Goal: Transaction & Acquisition: Download file/media

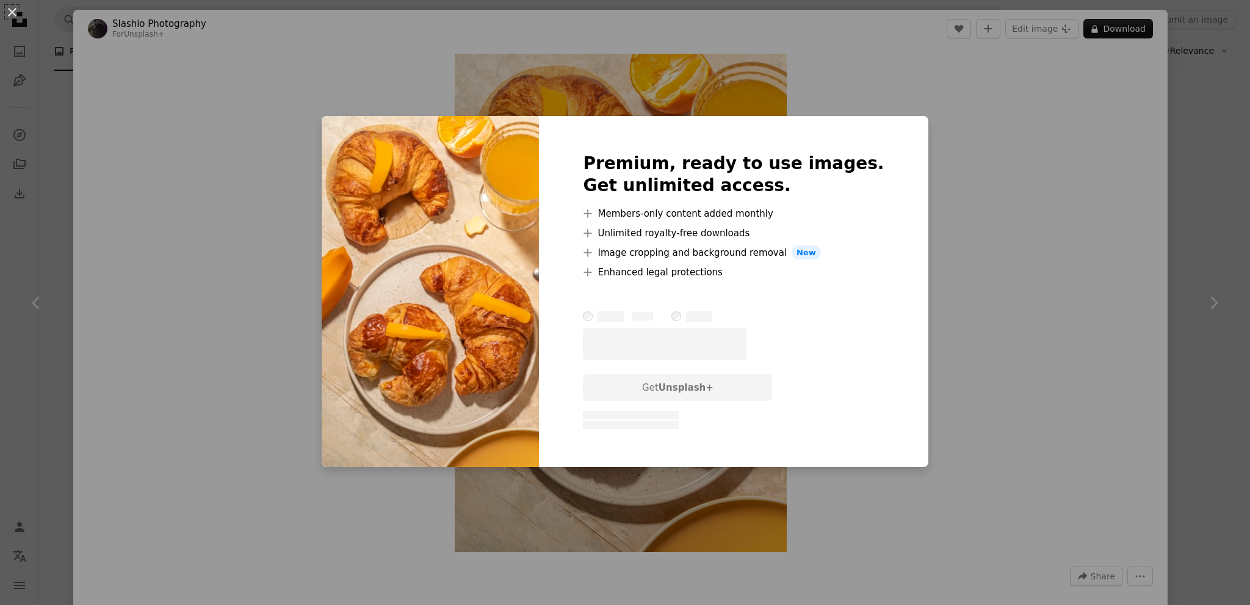
scroll to position [73, 0]
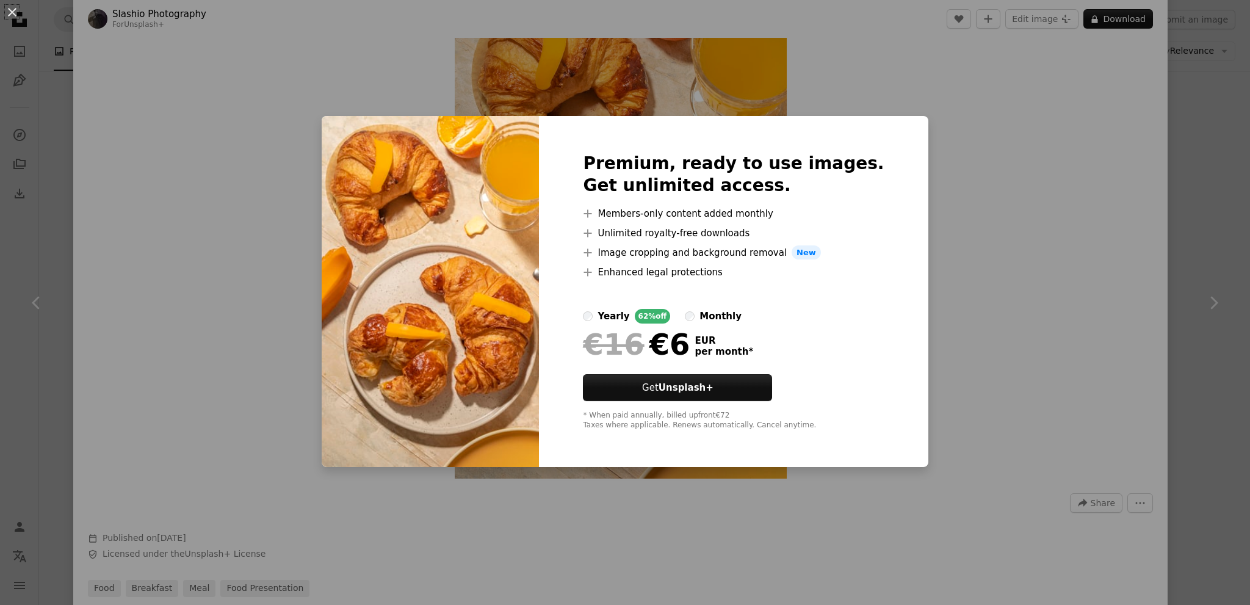
click at [940, 142] on div "An X shape Premium, ready to use images. Get unlimited access. A plus sign Memb…" at bounding box center [625, 302] width 1250 height 605
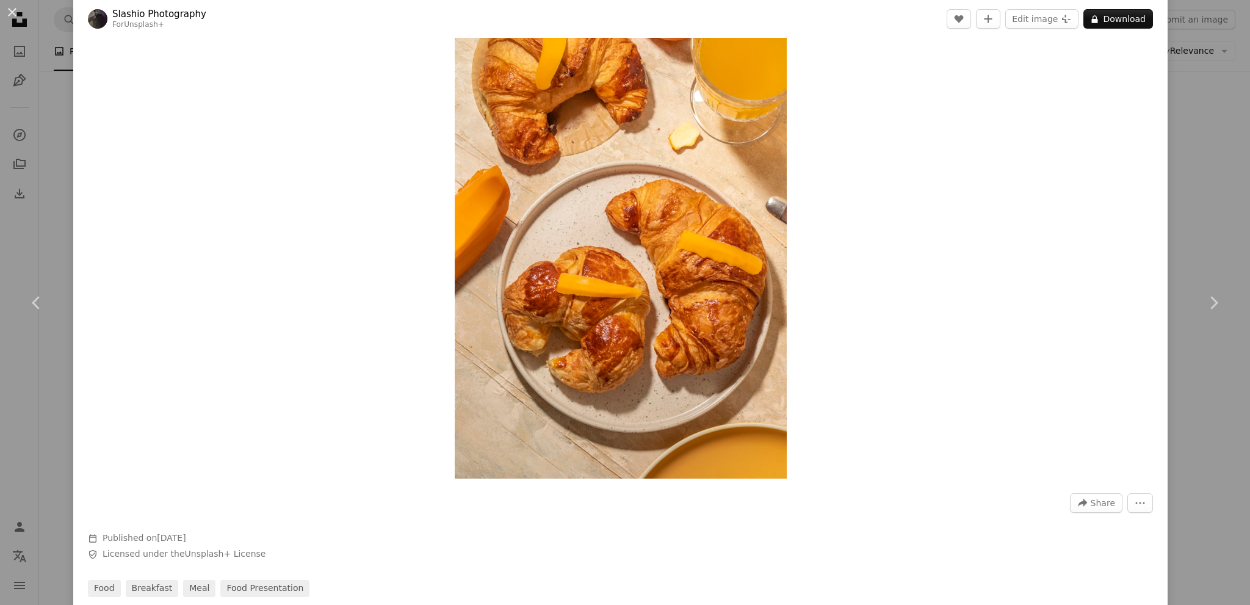
click at [1213, 45] on div "An X shape Chevron left Chevron right Slashio Photography For Unsplash+ A heart…" at bounding box center [625, 302] width 1250 height 605
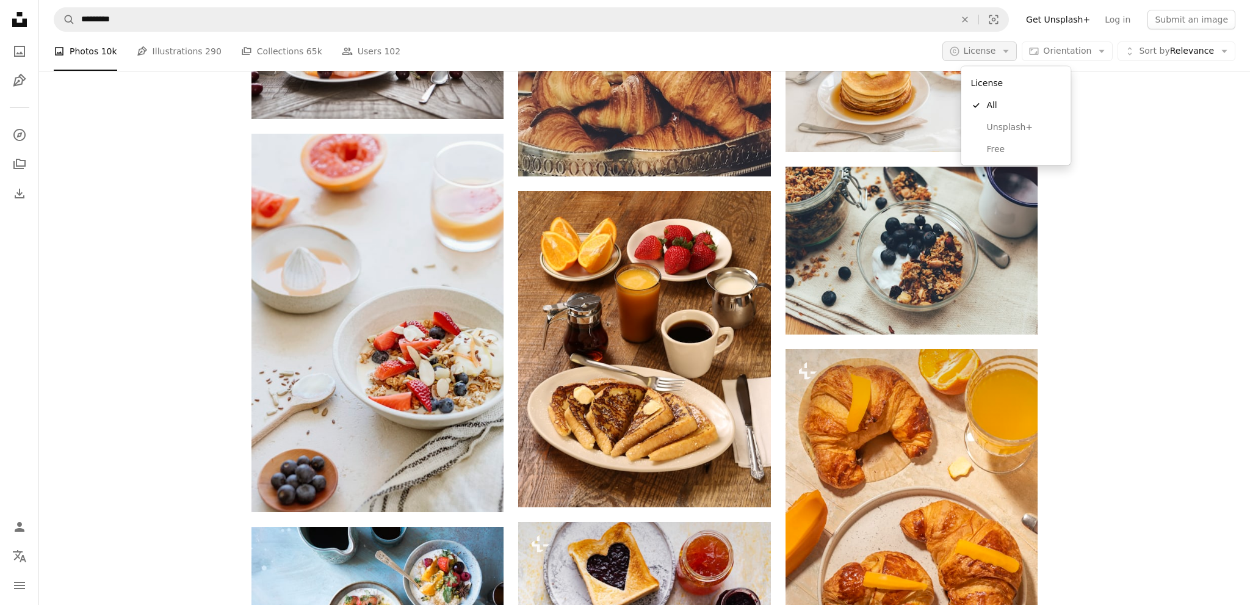
click at [1015, 58] on button "A copyright icon © License Arrow down" at bounding box center [979, 51] width 75 height 20
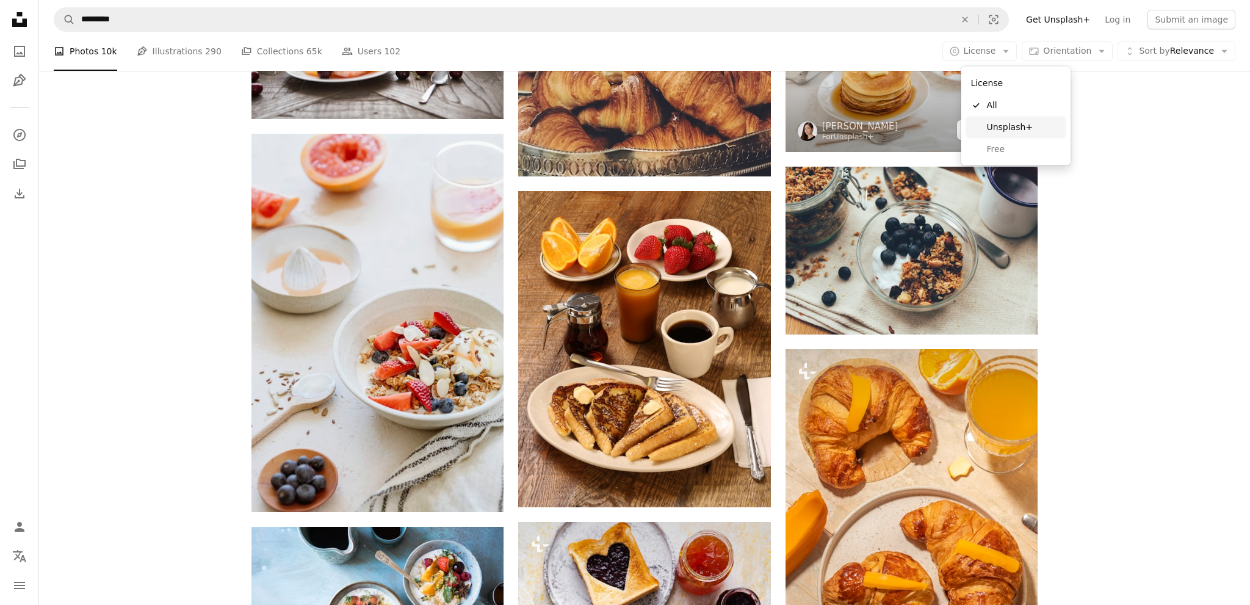
click at [1009, 126] on span "Unsplash+" at bounding box center [1023, 127] width 74 height 12
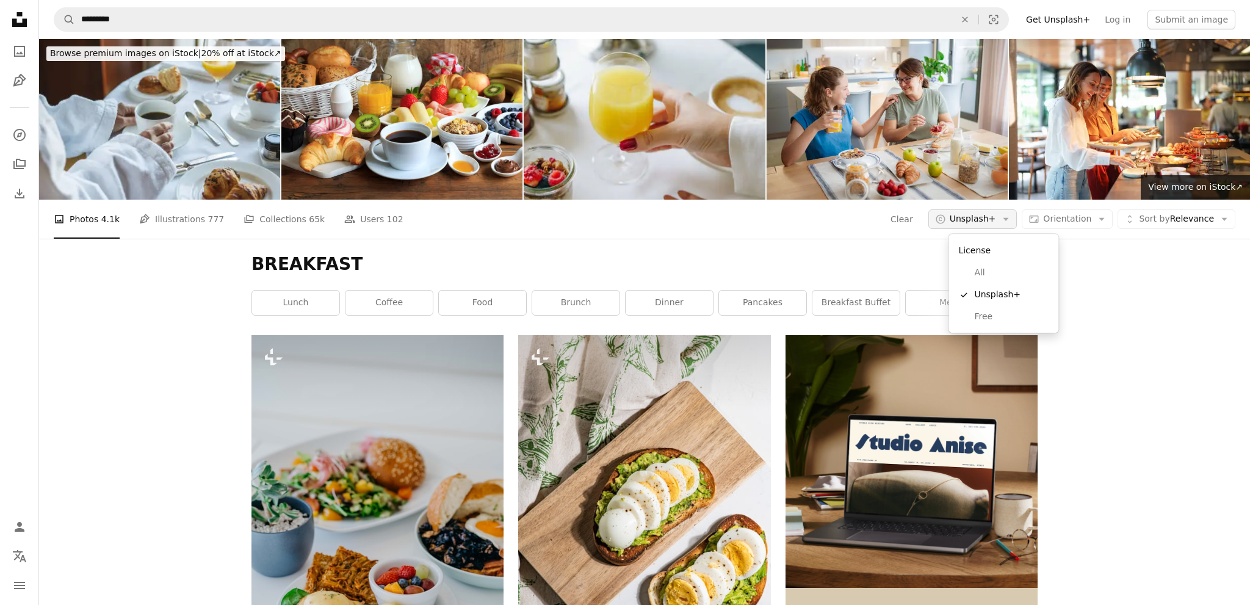
click at [1011, 222] on icon "Arrow down" at bounding box center [1005, 219] width 11 height 11
click at [1014, 319] on span "Free" at bounding box center [1011, 317] width 74 height 12
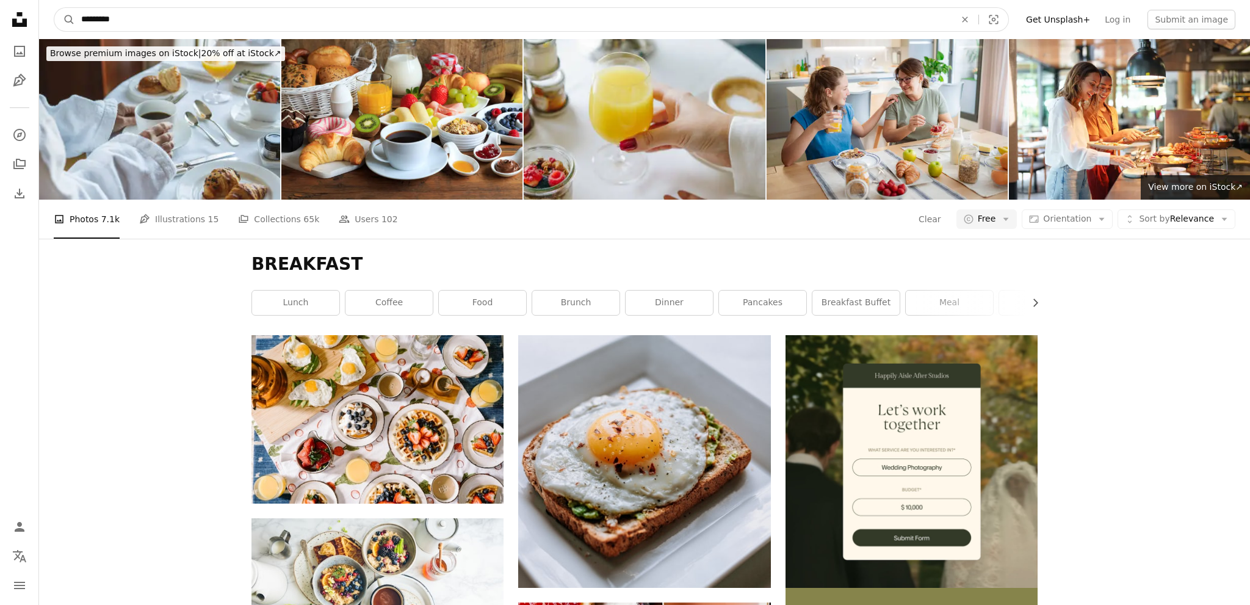
click at [270, 22] on input "*********" at bounding box center [513, 19] width 876 height 23
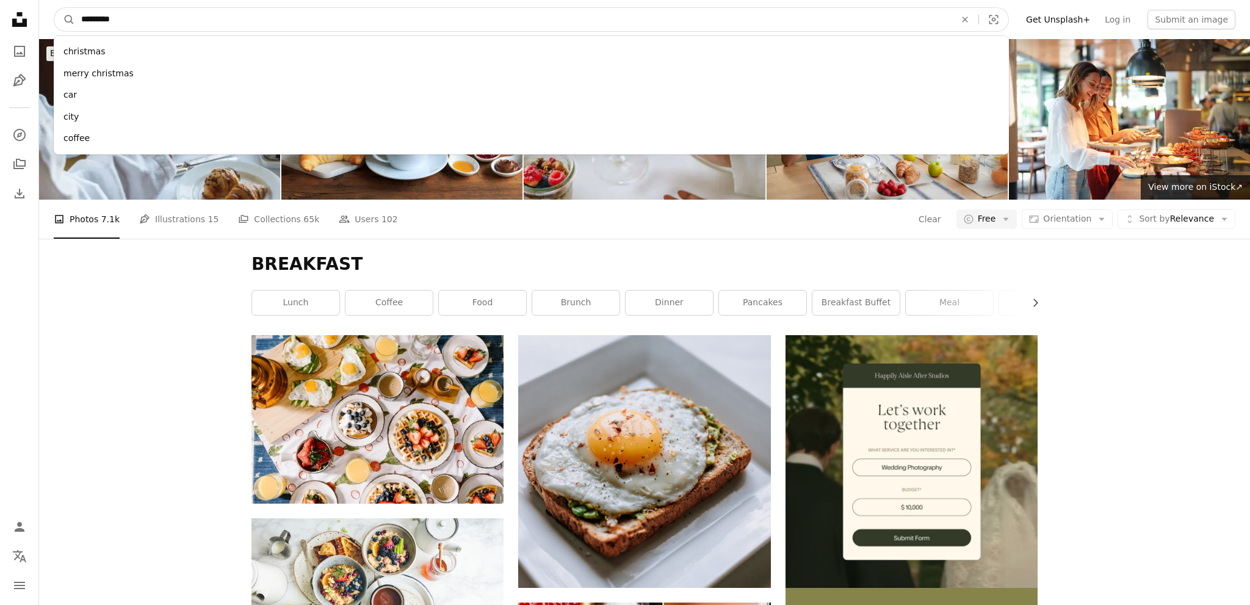
type input "**********"
click button "A magnifying glass" at bounding box center [64, 19] width 21 height 23
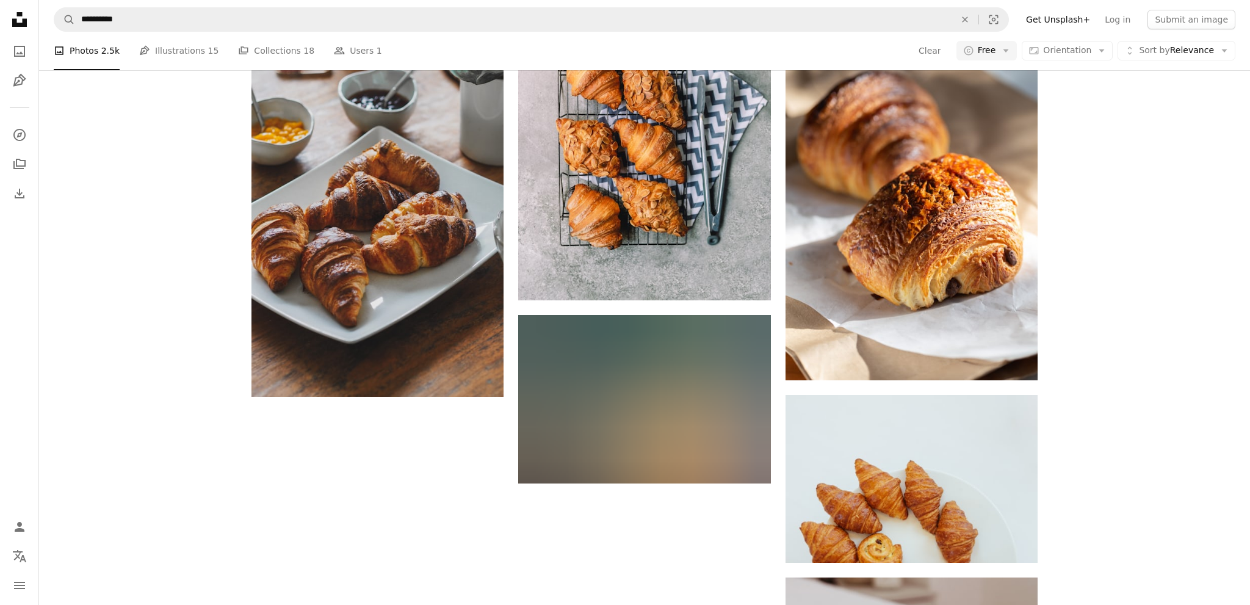
scroll to position [1675, 0]
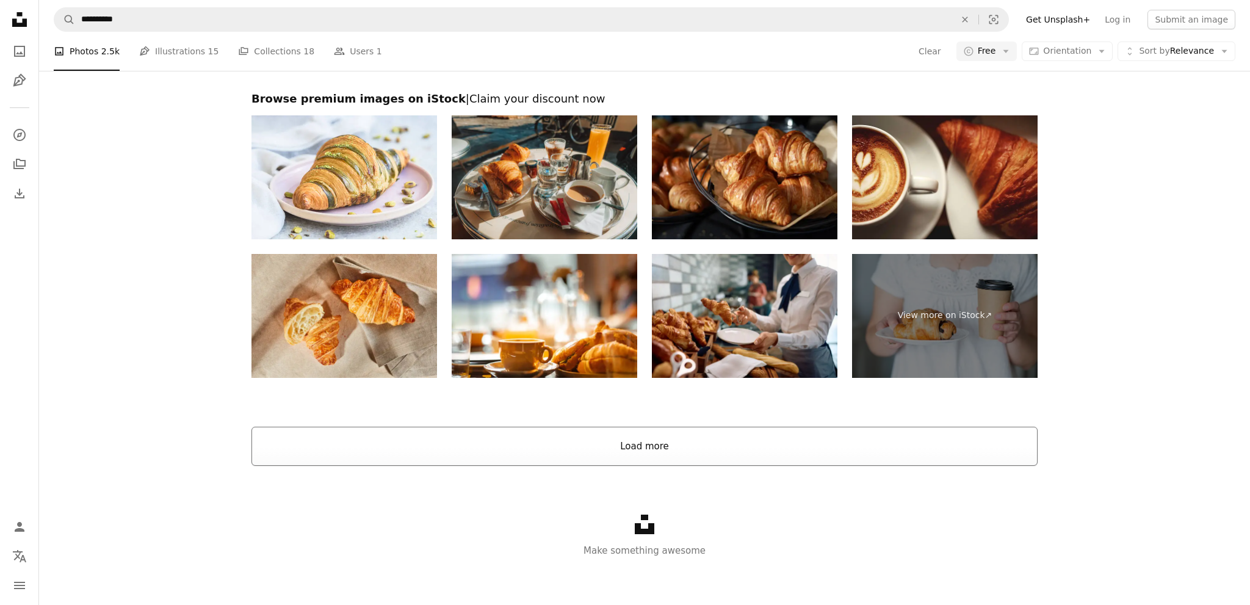
click at [723, 445] on button "Load more" at bounding box center [644, 446] width 786 height 39
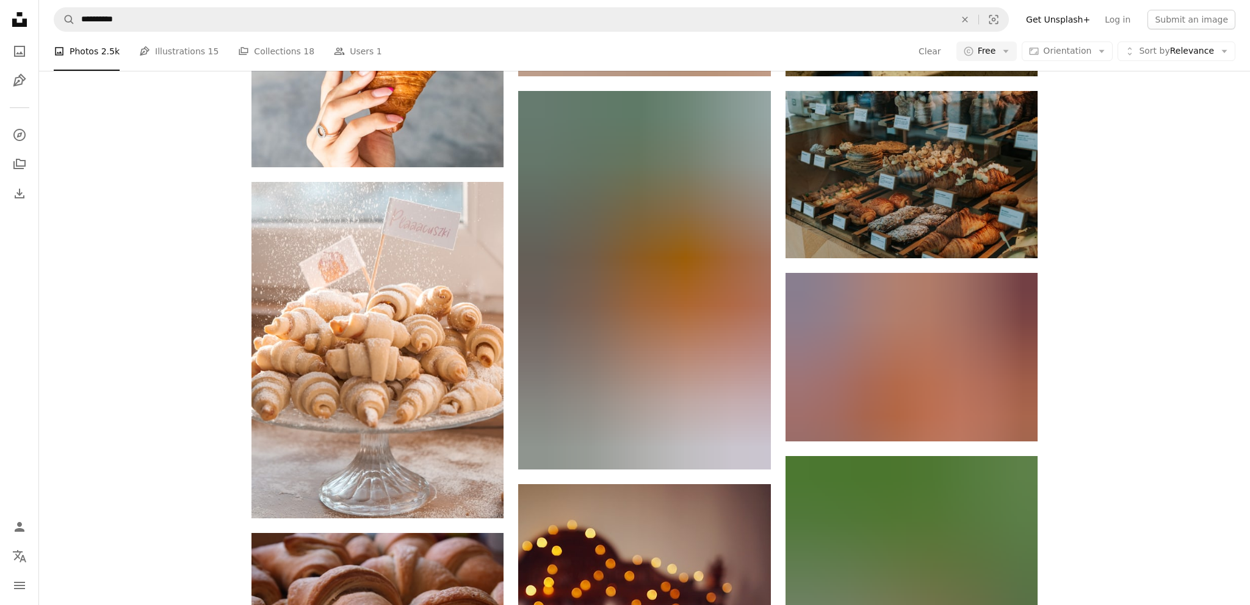
scroll to position [13564, 0]
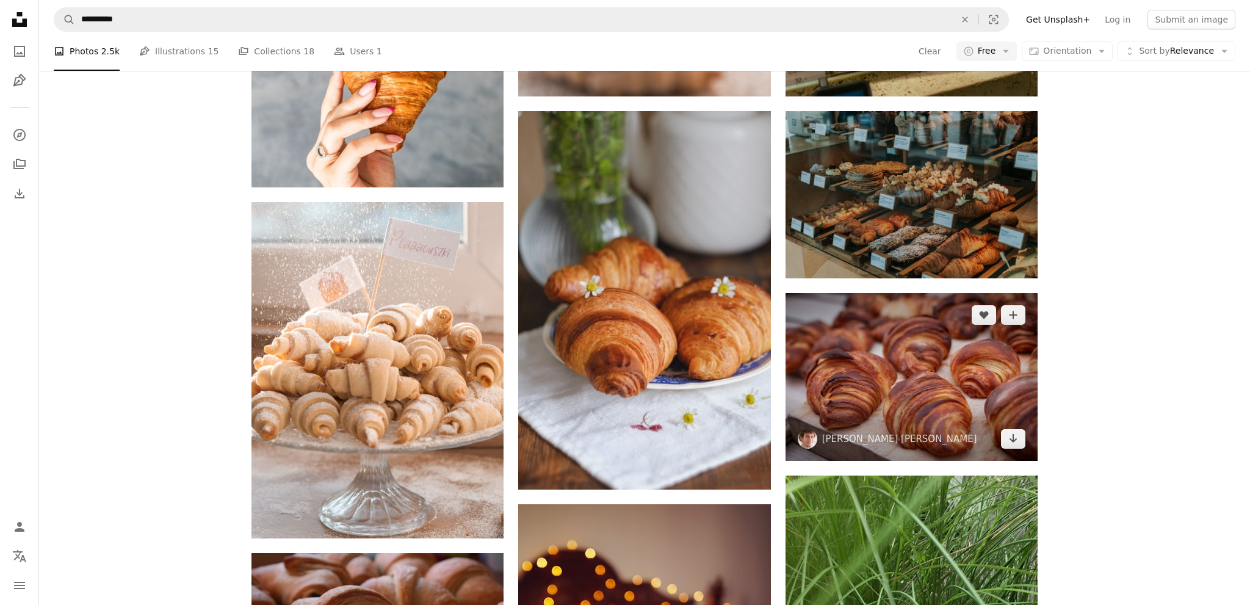
click at [964, 334] on img at bounding box center [911, 377] width 252 height 168
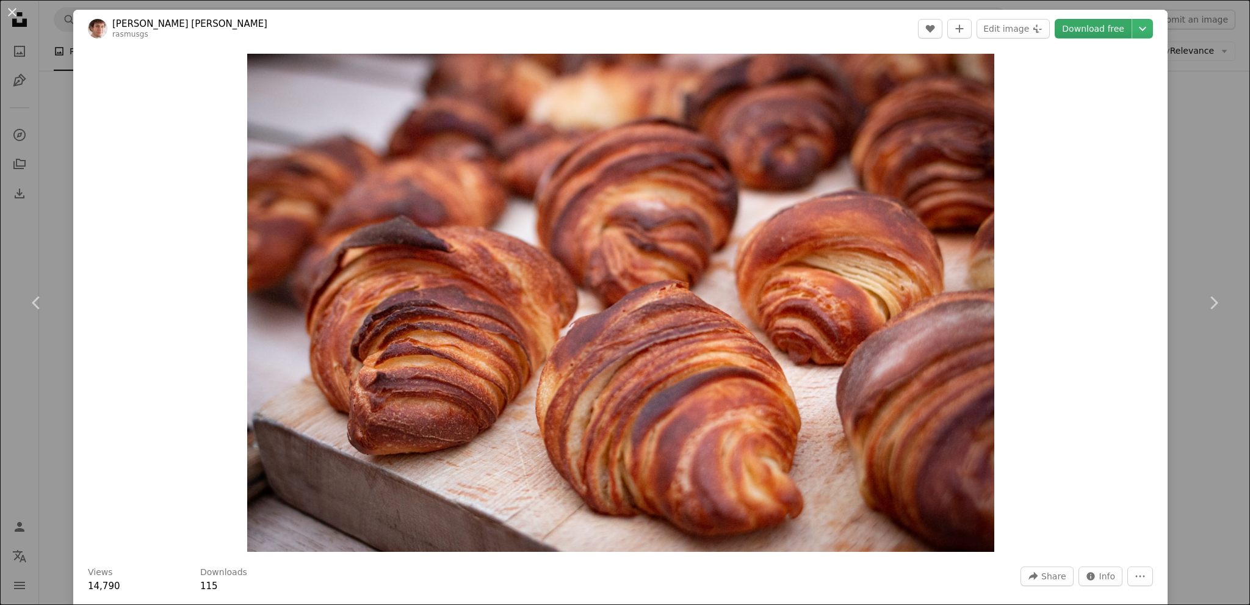
click at [1103, 27] on link "Download free" at bounding box center [1092, 29] width 77 height 20
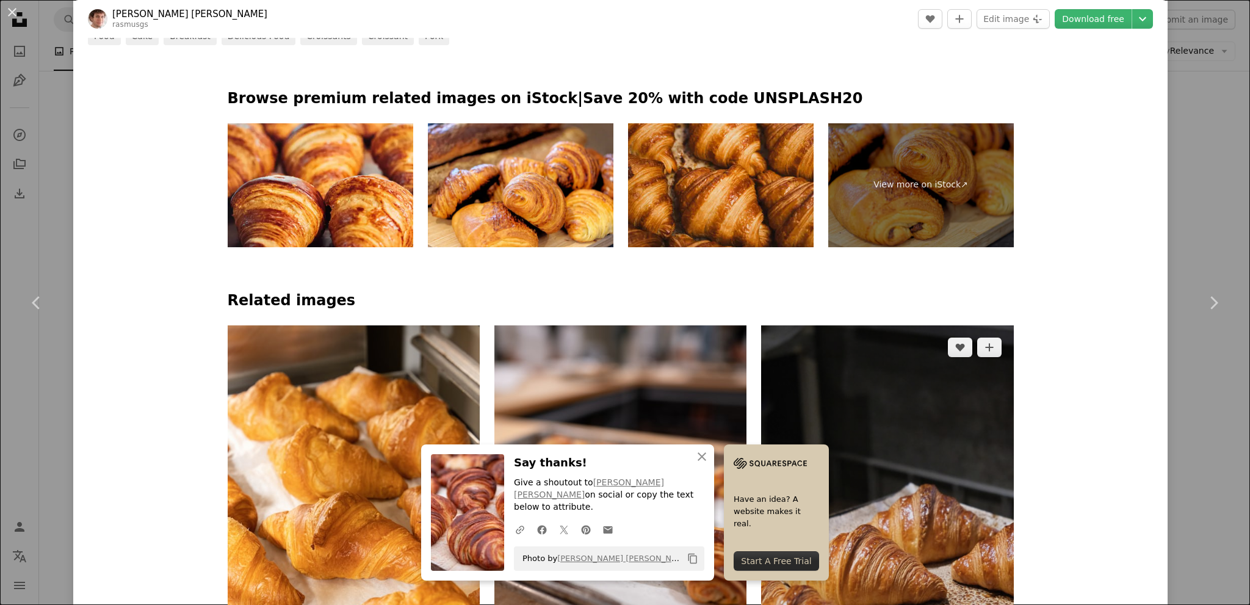
scroll to position [952, 0]
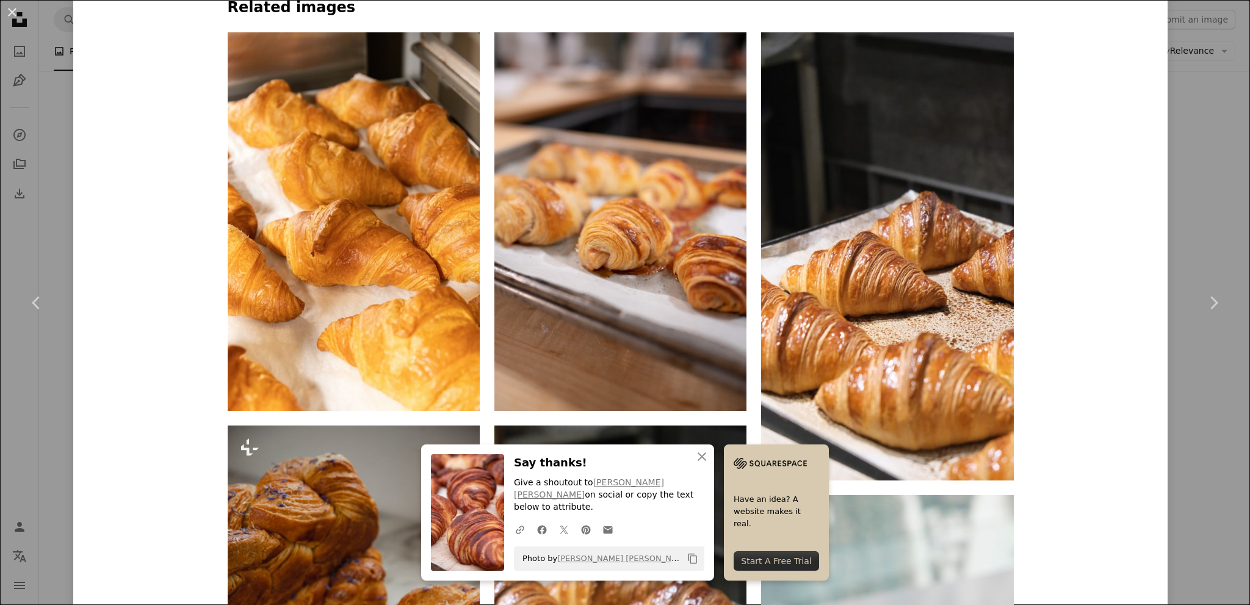
click at [1231, 128] on div "An X shape Chevron left Chevron right An X shape Close Say thanks! Give a shout…" at bounding box center [625, 302] width 1250 height 605
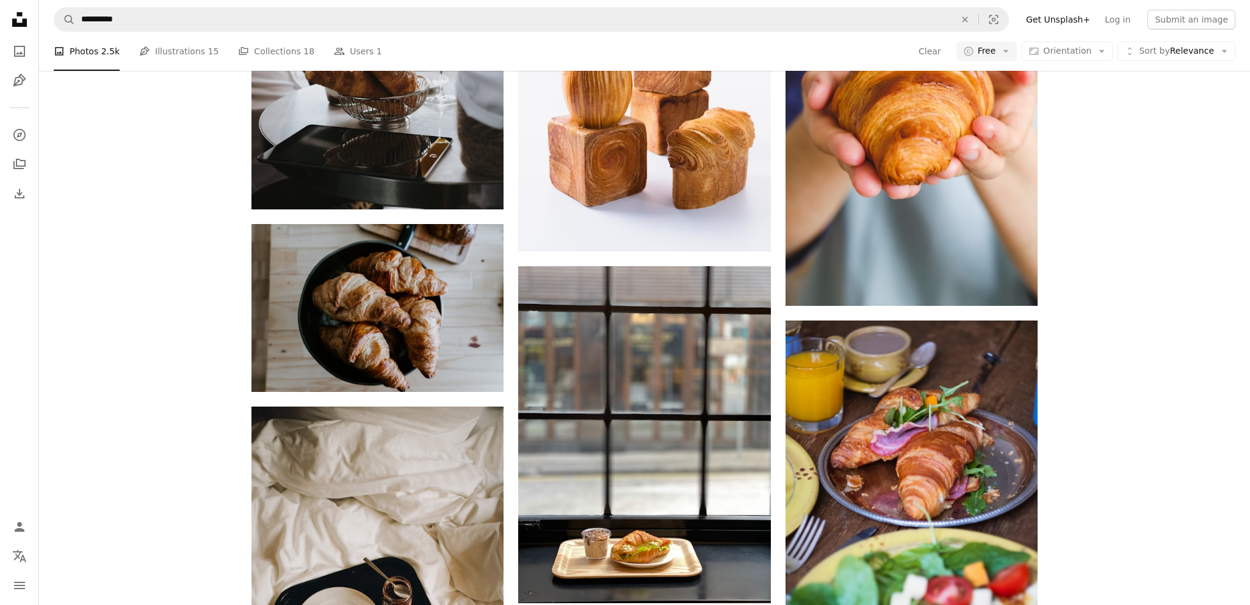
scroll to position [22070, 0]
